Goal: Complete application form

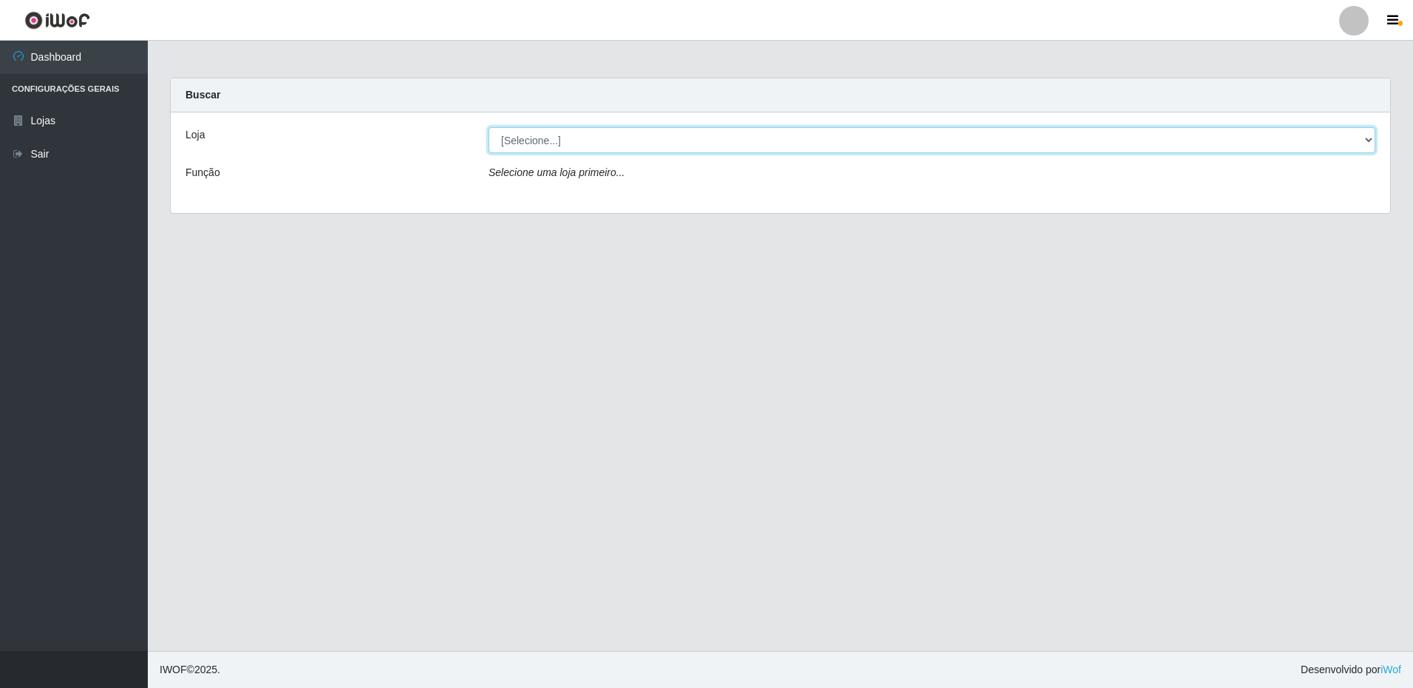
click at [627, 147] on select "[Selecione...] Extrabom - Loja 16 [GEOGRAPHIC_DATA]" at bounding box center [932, 140] width 887 height 26
select select "450"
click at [489, 127] on select "[Selecione...] Extrabom - Loja 16 [GEOGRAPHIC_DATA]" at bounding box center [932, 140] width 887 height 26
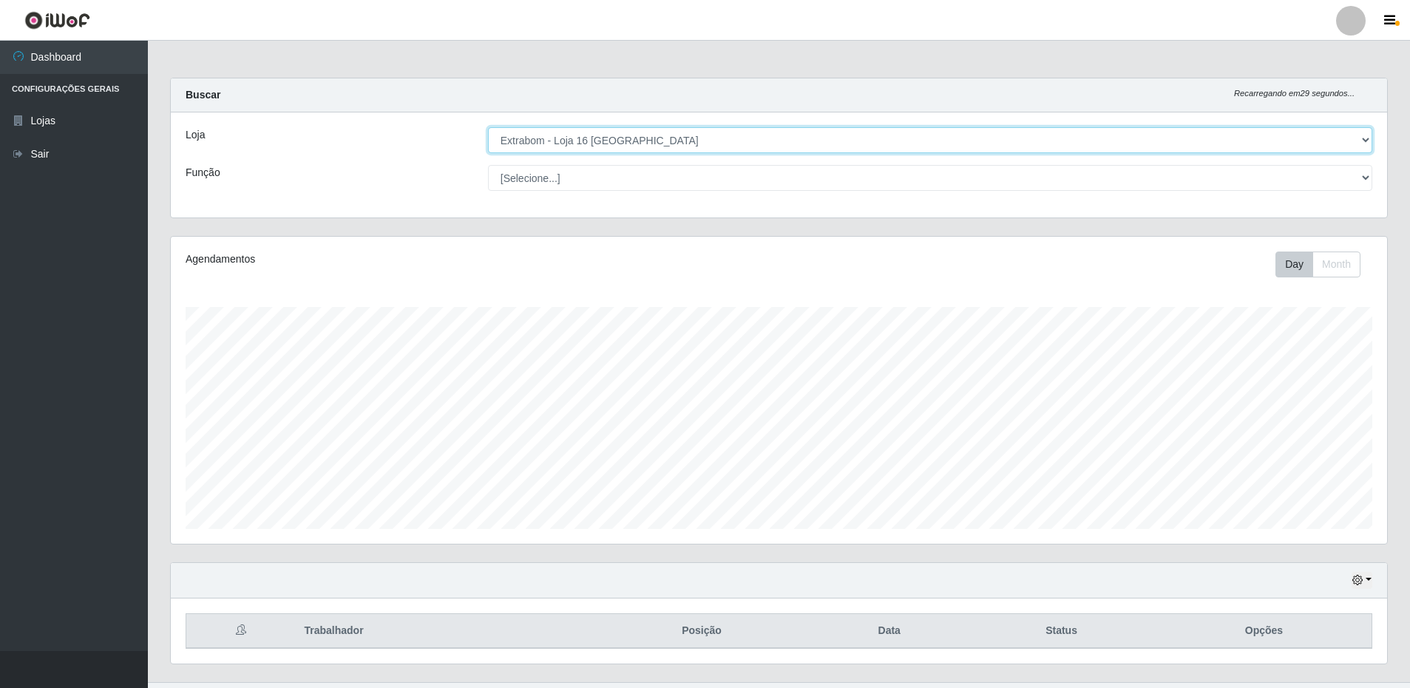
scroll to position [31, 0]
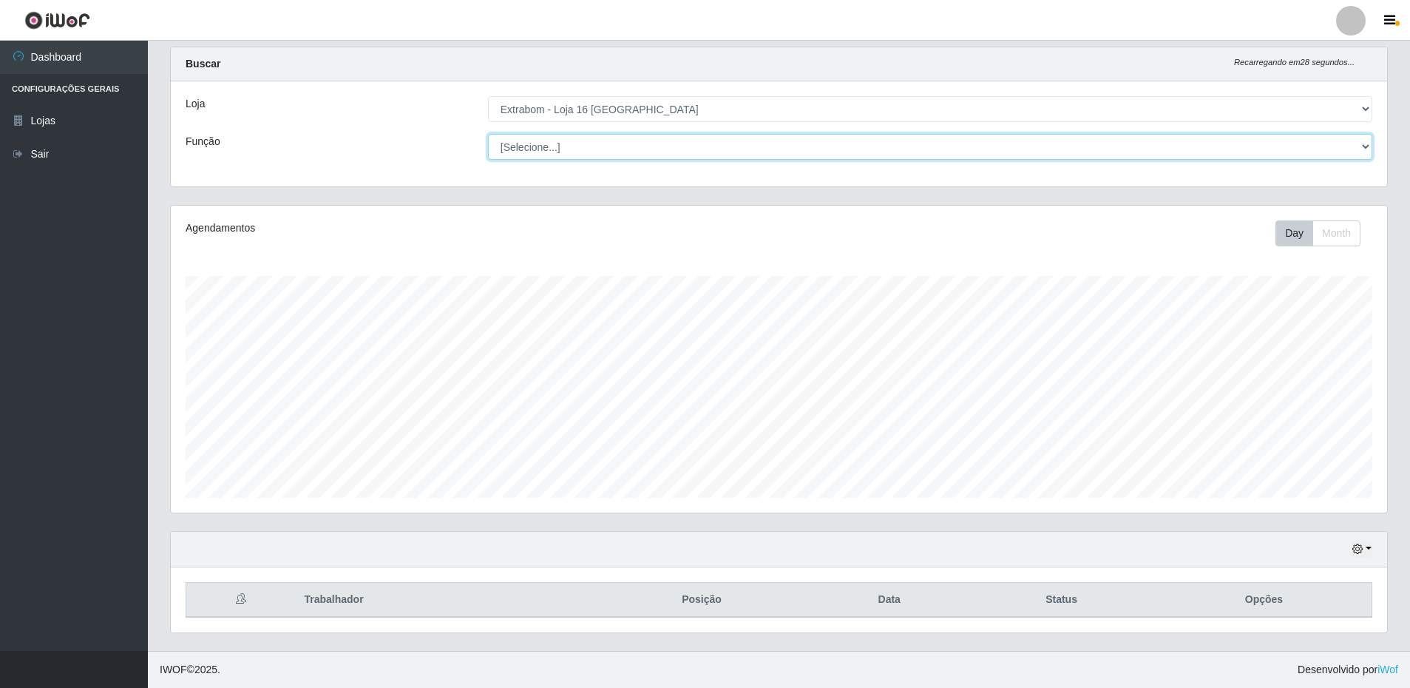
click at [538, 153] on select "[Selecione...] Repositor Repositor + Repositor ++" at bounding box center [930, 147] width 884 height 26
click at [488, 134] on select "[Selecione...] Repositor Repositor + Repositor ++" at bounding box center [930, 147] width 884 height 26
click at [534, 144] on select "[Selecione...] Repositor Repositor + Repositor ++" at bounding box center [930, 147] width 884 height 26
click at [488, 134] on select "[Selecione...] Repositor Repositor + Repositor ++" at bounding box center [930, 147] width 884 height 26
drag, startPoint x: 579, startPoint y: 137, endPoint x: 573, endPoint y: 142, distance: 7.9
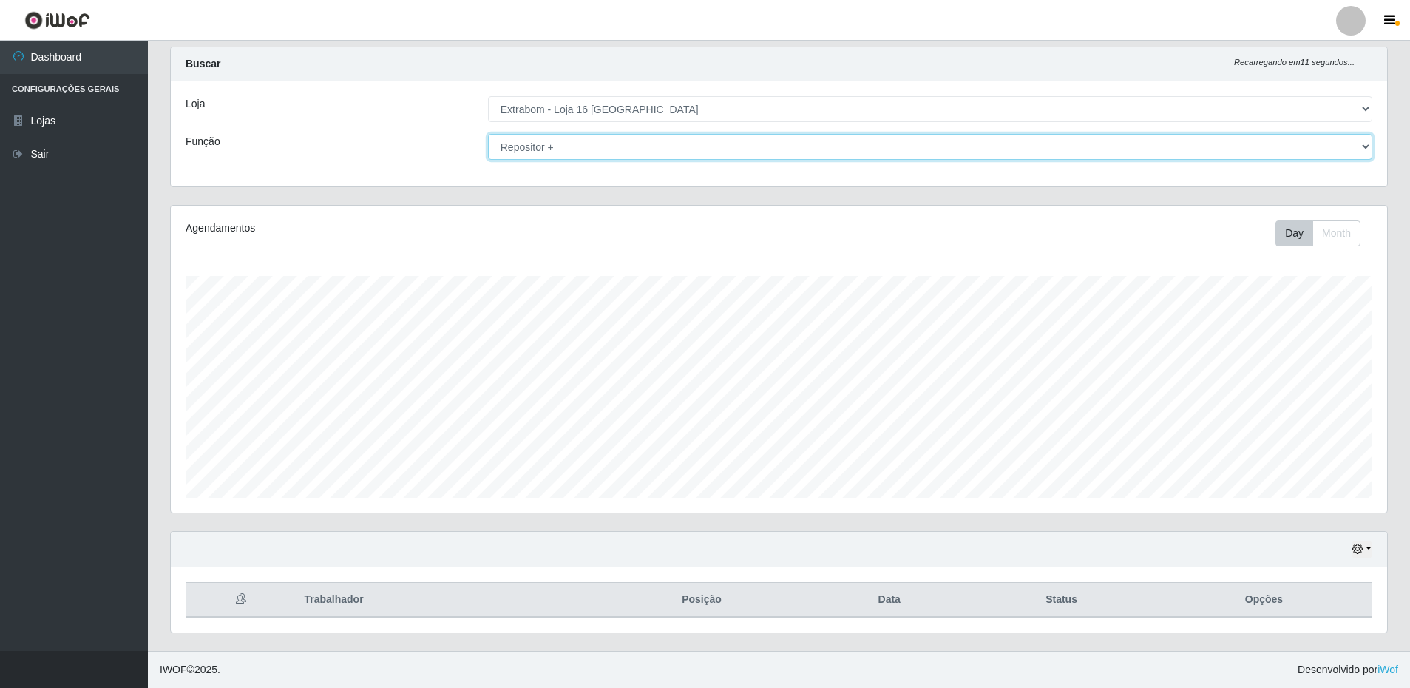
click at [578, 138] on select "[Selecione...] Repositor Repositor + Repositor ++" at bounding box center [930, 147] width 884 height 26
click at [488, 134] on select "[Selecione...] Repositor Repositor + Repositor ++" at bounding box center [930, 147] width 884 height 26
click at [566, 143] on select "[Selecione...] Repositor Repositor + Repositor ++" at bounding box center [930, 147] width 884 height 26
select select "82"
click at [488, 134] on select "[Selecione...] Repositor Repositor + Repositor ++" at bounding box center [930, 147] width 884 height 26
